Goal: Information Seeking & Learning: Learn about a topic

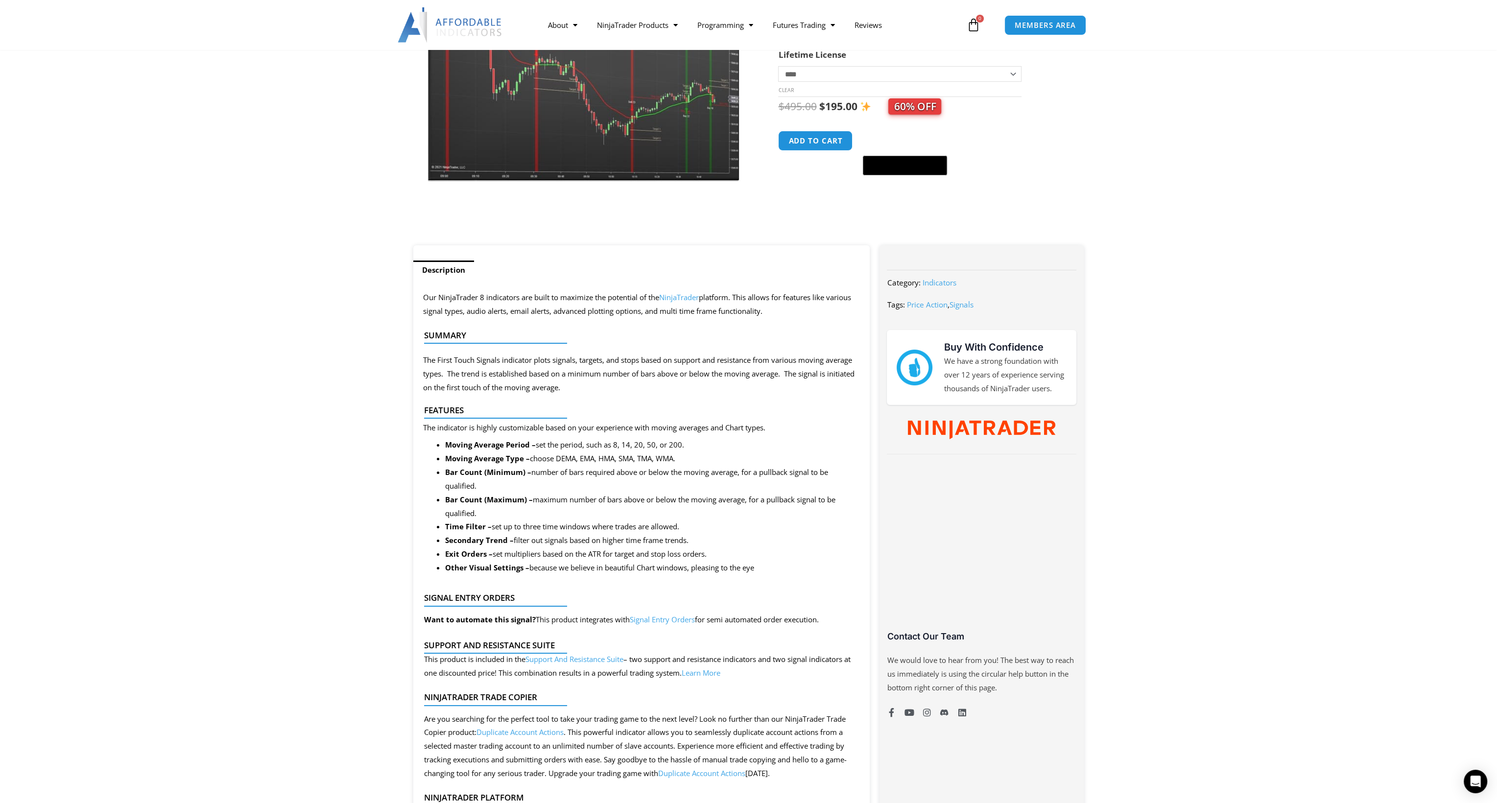
scroll to position [196, 0]
click at [666, 618] on link "Signal Entry Orders" at bounding box center [662, 617] width 65 height 10
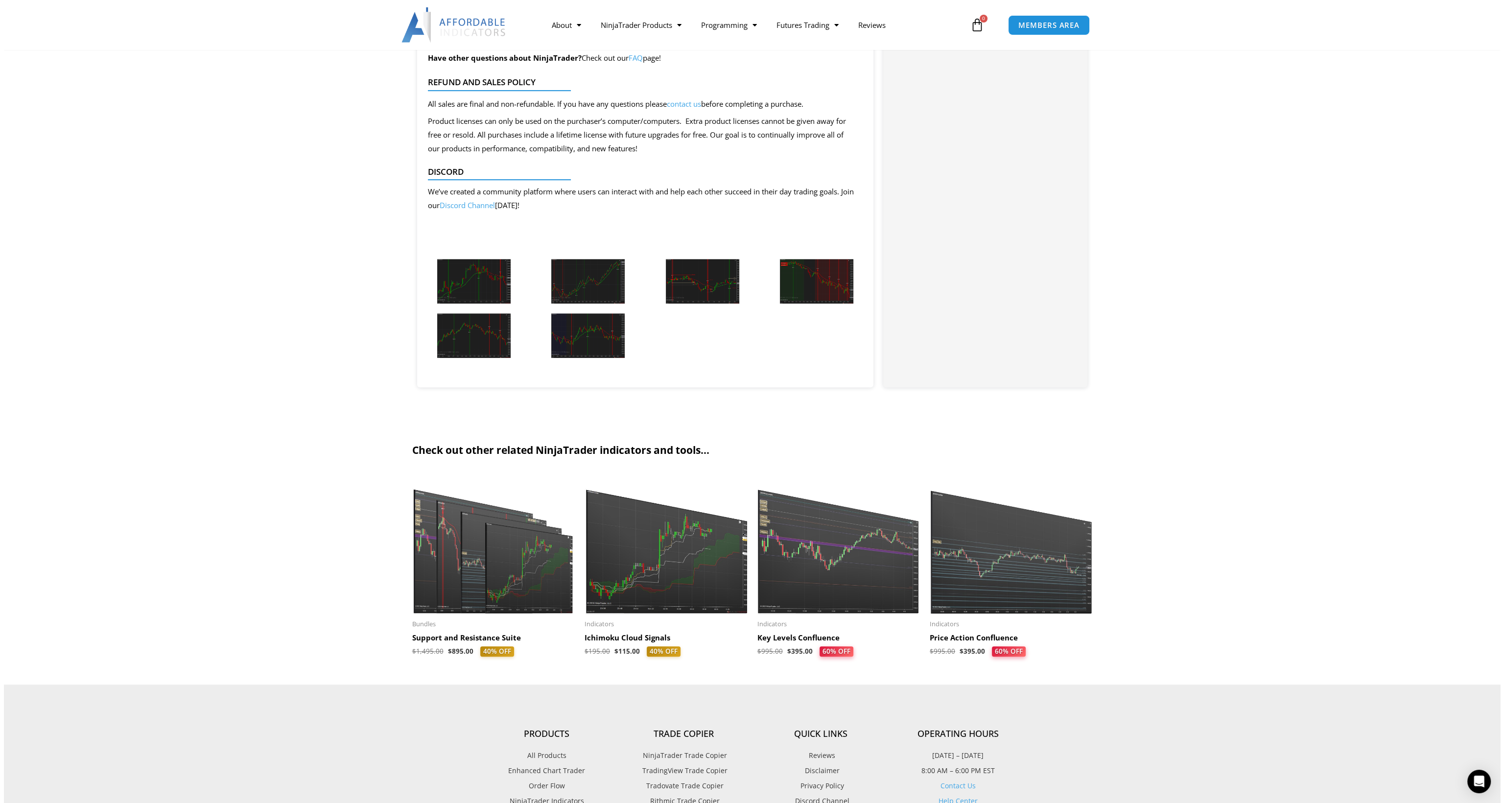
scroll to position [979, 0]
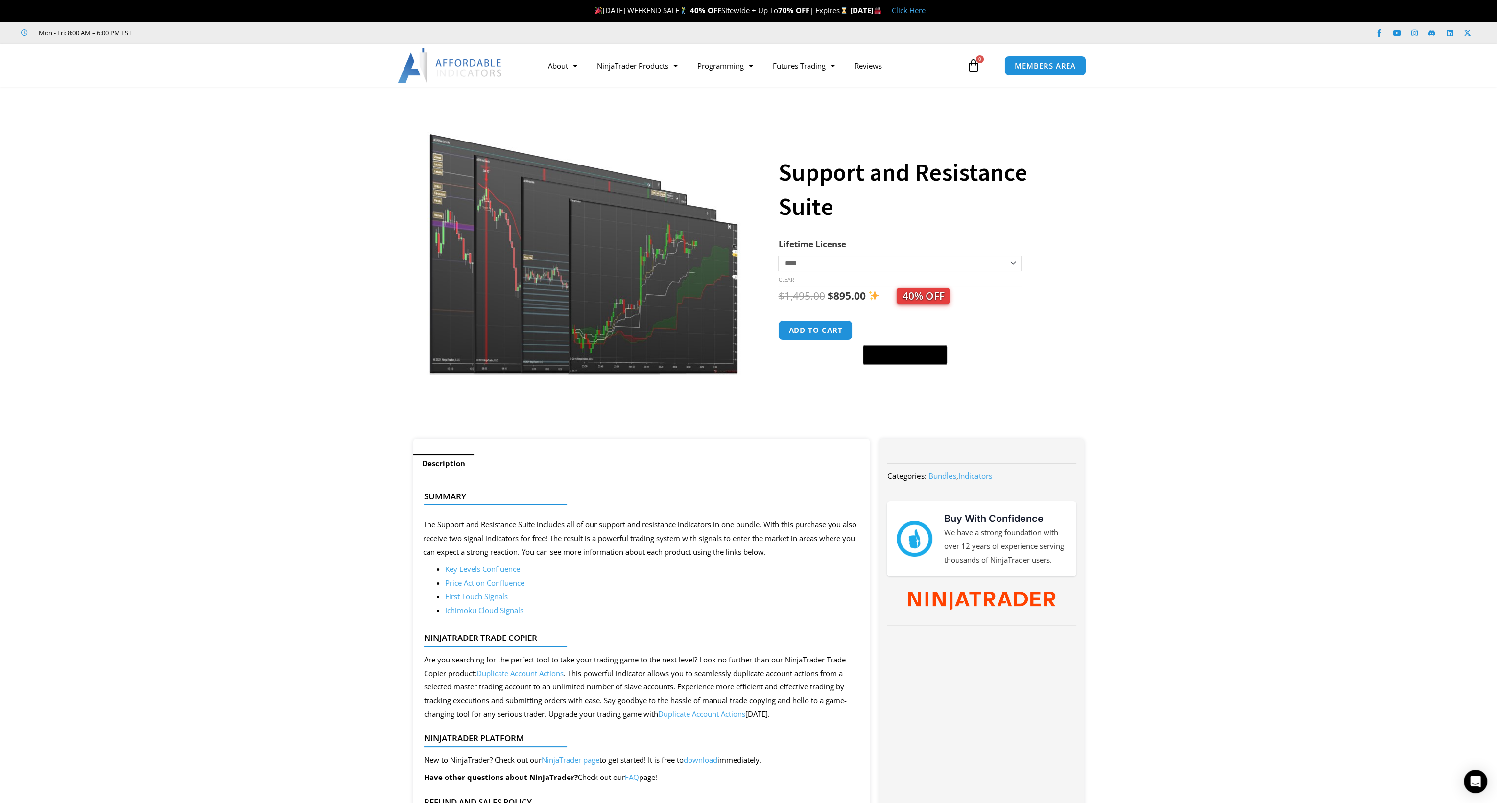
click at [499, 568] on link "Key Levels Confluence" at bounding box center [482, 569] width 75 height 10
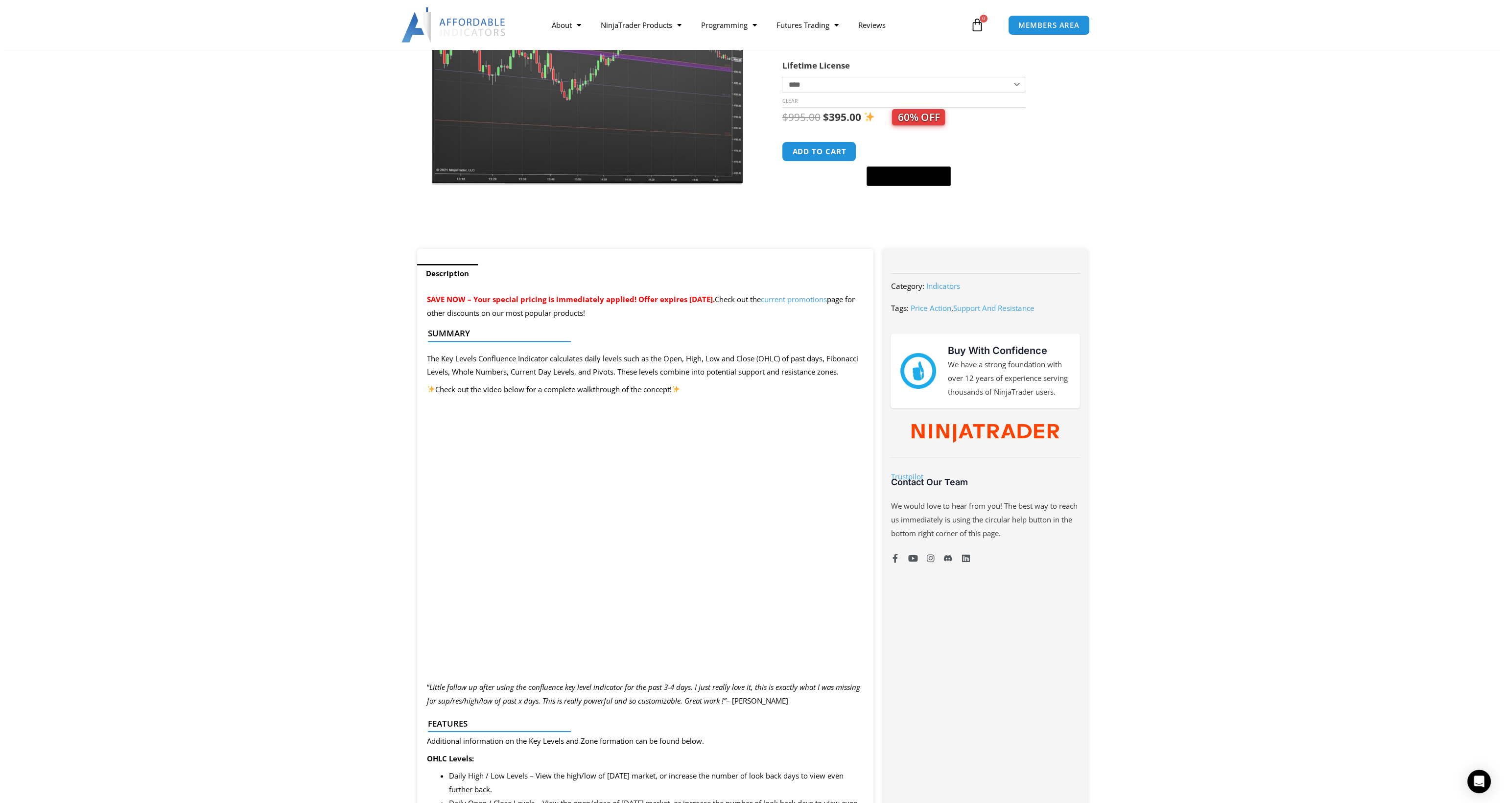
scroll to position [245, 0]
